Goal: Transaction & Acquisition: Purchase product/service

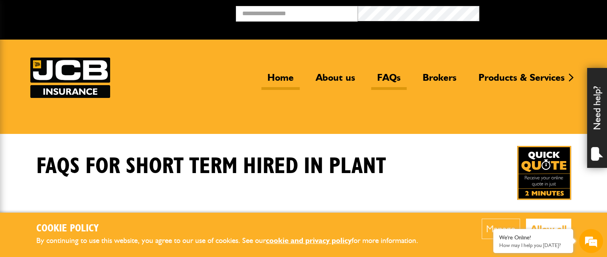
click at [286, 74] on link "Home" at bounding box center [281, 80] width 38 height 18
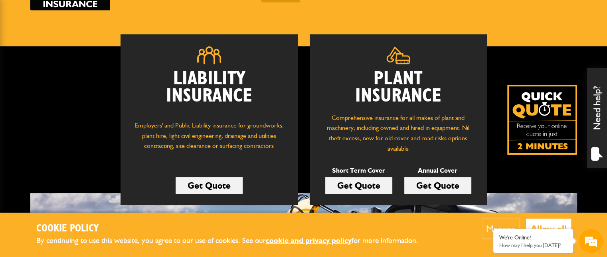
scroll to position [103, 0]
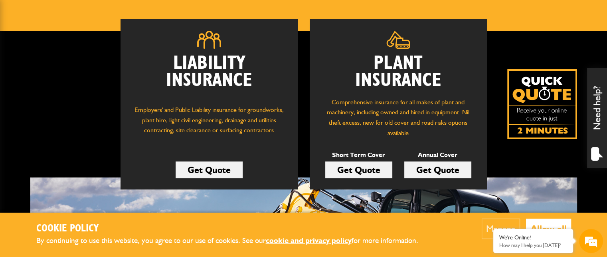
click at [352, 173] on link "Get Quote" at bounding box center [358, 169] width 67 height 17
